Goal: Transaction & Acquisition: Download file/media

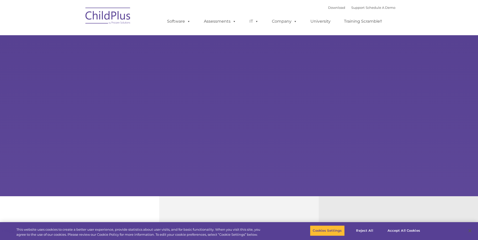
select select "MEDIUM"
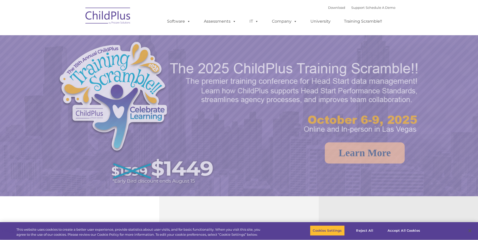
select select "MEDIUM"
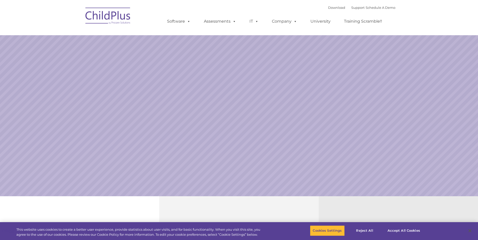
select select "MEDIUM"
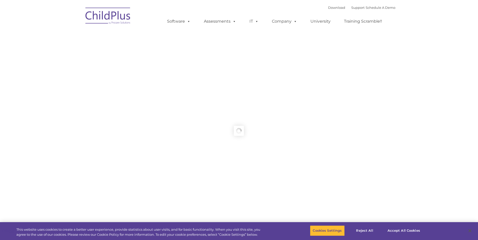
type input ""
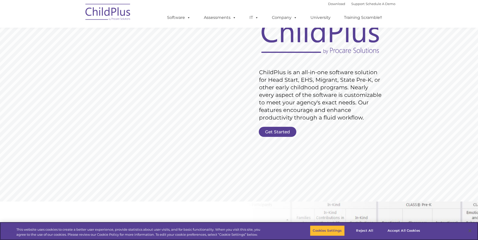
scroll to position [39, 0]
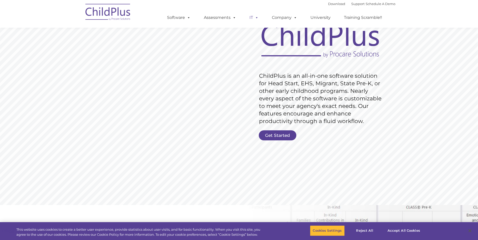
click at [254, 19] on span at bounding box center [256, 17] width 6 height 5
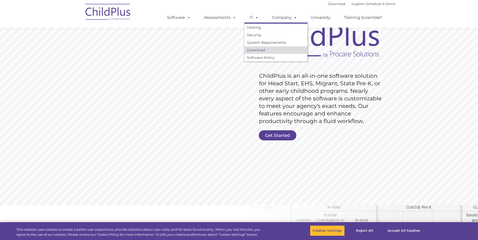
click at [262, 48] on link "Download" at bounding box center [275, 50] width 63 height 8
